Goal: Use online tool/utility: Utilize a website feature to perform a specific function

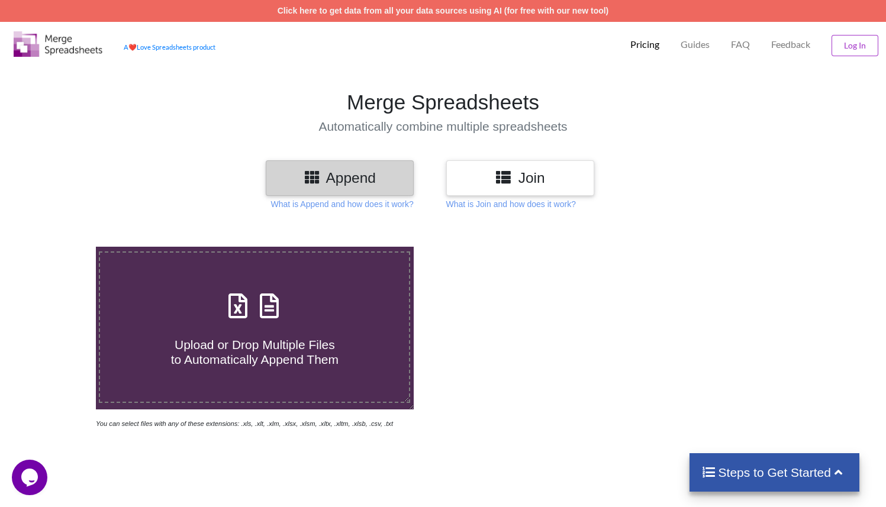
click at [269, 330] on h4 "Upload or Drop Multiple Files to Automatically Append Them" at bounding box center [254, 345] width 309 height 45
click at [60, 247] on input "Upload or Drop Multiple Files to Automatically Append Them" at bounding box center [60, 247] width 0 height 0
type input "C:\fakepath\Do604MOREGuestList20202020250531.csv"
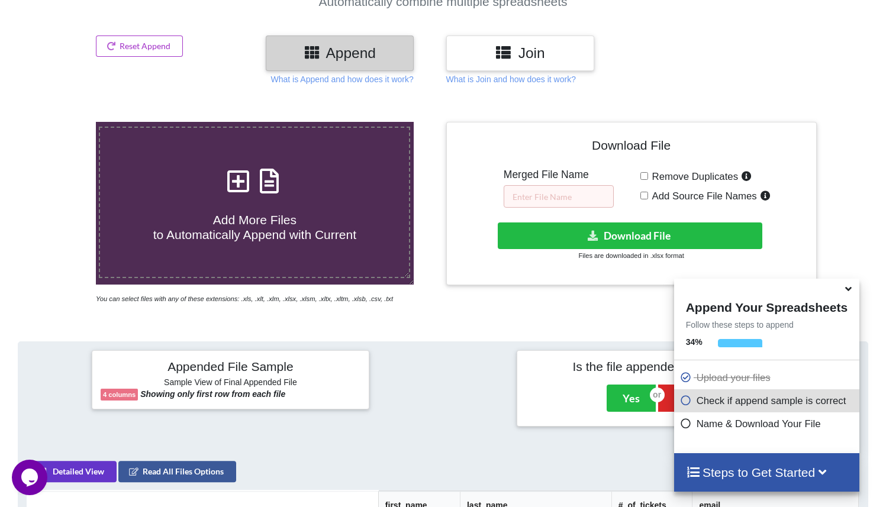
scroll to position [123, 0]
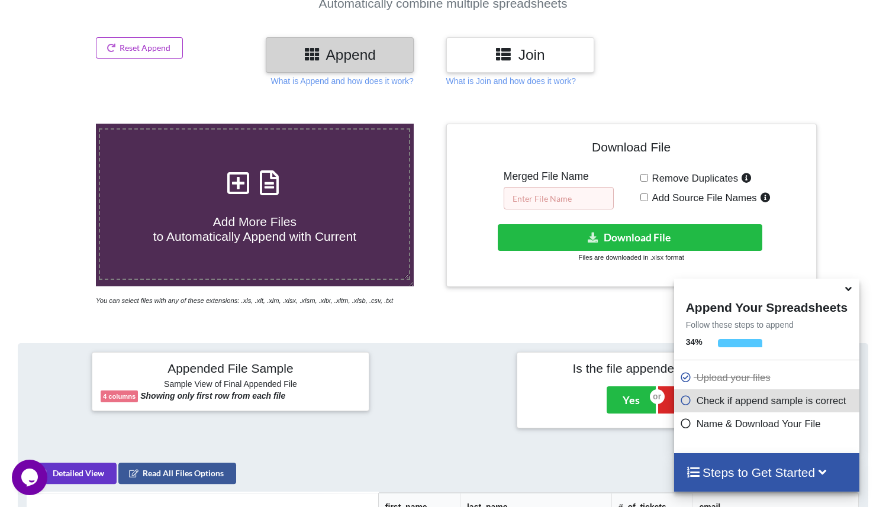
click at [548, 197] on input "text" at bounding box center [559, 198] width 110 height 22
type input "merged"
click at [645, 176] on input "Remove Duplicates" at bounding box center [645, 178] width 8 height 8
checkbox input "true"
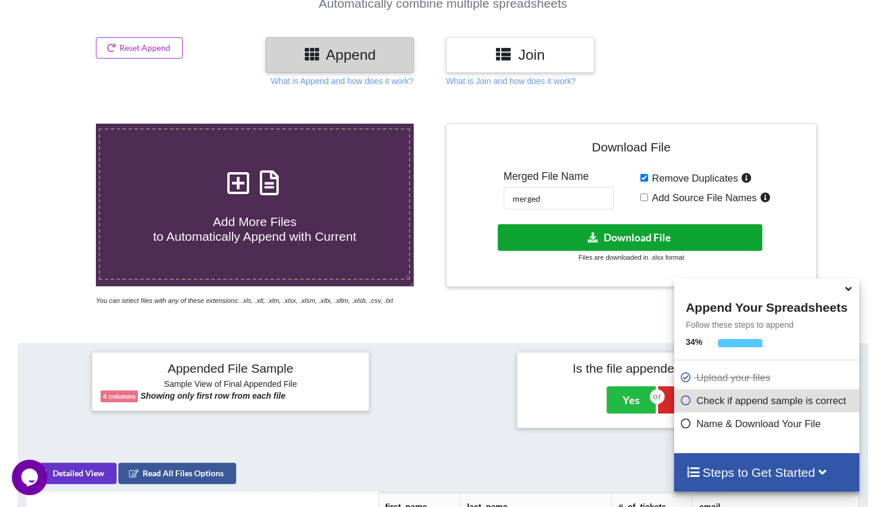
click at [629, 231] on button "Download File" at bounding box center [630, 237] width 265 height 27
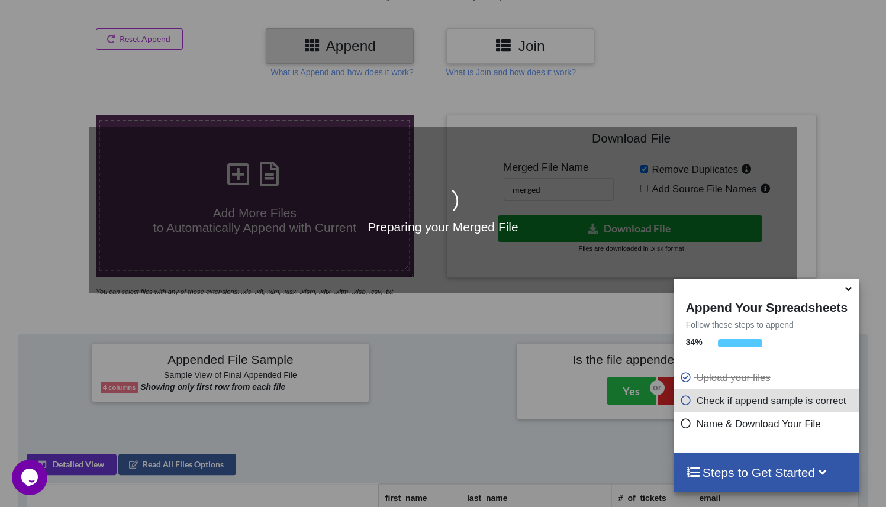
scroll to position [131, 0]
